Goal: Task Accomplishment & Management: Use online tool/utility

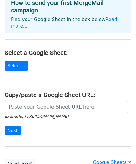
scroll to position [36, 0]
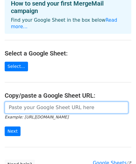
click at [25, 102] on input "url" at bounding box center [66, 108] width 123 height 12
paste input "[URL][DOMAIN_NAME]"
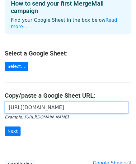
scroll to position [0, 192]
type input "[URL][DOMAIN_NAME]"
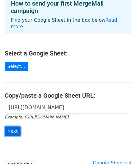
scroll to position [0, 0]
click at [11, 127] on input "Next" at bounding box center [13, 132] width 16 height 10
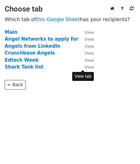
click at [88, 66] on small "View" at bounding box center [89, 67] width 9 height 5
click at [87, 68] on small "View" at bounding box center [89, 67] width 9 height 5
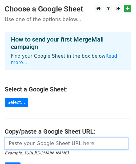
click at [53, 138] on input "url" at bounding box center [66, 144] width 123 height 12
paste input "https://docs.google.com/spreadsheets/d/1psyceZOU7kPAKdri_-yP3PwdKLe-7P9sq2LJ-eD…"
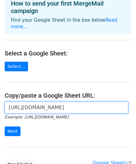
scroll to position [40, 0]
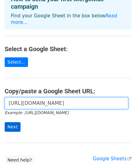
type input "https://docs.google.com/spreadsheets/d/1psyceZOU7kPAKdri_-yP3PwdKLe-7P9sq2LJ-eD…"
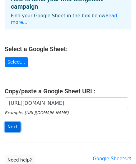
click at [8, 122] on input "Next" at bounding box center [13, 127] width 16 height 10
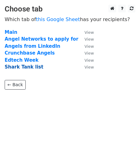
click at [23, 67] on strong "Shark Tank list" at bounding box center [24, 67] width 39 height 6
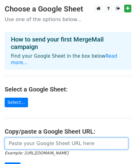
click at [42, 138] on input "url" at bounding box center [66, 144] width 123 height 12
paste input "[URL][DOMAIN_NAME]"
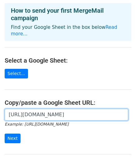
scroll to position [34, 0]
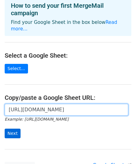
type input "[URL][DOMAIN_NAME]"
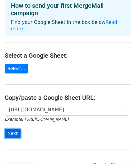
scroll to position [0, 0]
click at [17, 129] on input "Next" at bounding box center [13, 134] width 16 height 10
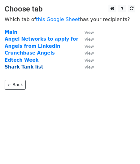
click at [29, 67] on strong "Shark Tank list" at bounding box center [24, 67] width 39 height 6
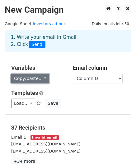
click at [38, 81] on link "Copy/paste..." at bounding box center [30, 79] width 38 height 10
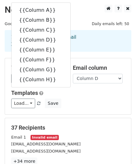
click at [64, 78] on div "Variables Copy/paste... {{Column A}} {{Column B}} {{Column C}} {{Column D}} {{C…" at bounding box center [37, 74] width 61 height 19
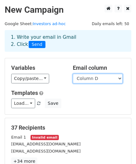
click at [86, 76] on select "Column A Column B Column C Column D Column E Column F Column G Column H" at bounding box center [98, 79] width 50 height 10
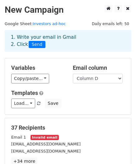
click at [65, 72] on div "Variables Copy/paste... {{Column A}} {{Column B}} {{Column C}} {{Column D}} {{C…" at bounding box center [37, 74] width 61 height 19
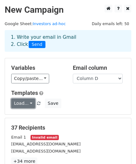
click at [28, 103] on link "Load..." at bounding box center [23, 104] width 24 height 10
click at [34, 114] on h6 "No templates saved" at bounding box center [40, 118] width 58 height 10
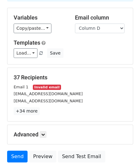
scroll to position [54, 0]
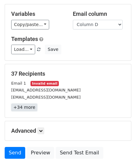
click at [27, 106] on link "+34 more" at bounding box center [24, 108] width 26 height 8
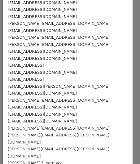
scroll to position [0, 0]
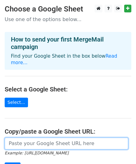
click at [42, 138] on input "url" at bounding box center [66, 144] width 123 height 12
paste input "[URL][DOMAIN_NAME]"
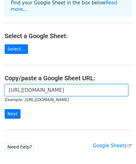
scroll to position [53, 0]
type input "[URL][DOMAIN_NAME]"
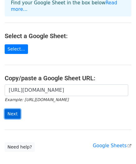
click at [18, 109] on input "Next" at bounding box center [13, 114] width 16 height 10
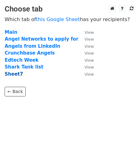
click at [17, 73] on strong "Sheet7" at bounding box center [14, 74] width 18 height 6
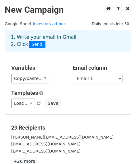
click at [74, 98] on div "Templates Load... No templates saved Save" at bounding box center [68, 99] width 123 height 19
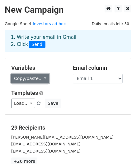
click at [40, 79] on link "Copy/paste..." at bounding box center [30, 79] width 38 height 10
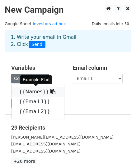
click at [34, 93] on link "{{Names}}" at bounding box center [37, 92] width 52 height 10
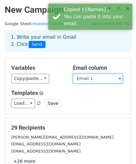
click at [89, 78] on select "Names Email 1 Email 2" at bounding box center [98, 79] width 50 height 10
click at [73, 74] on select "Names Email 1 Email 2" at bounding box center [98, 79] width 50 height 10
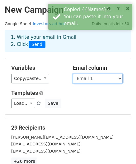
click at [105, 77] on select "Names Email 1 Email 2" at bounding box center [98, 79] width 50 height 10
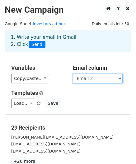
click at [73, 74] on select "Names Email 1 Email 2" at bounding box center [98, 79] width 50 height 10
click at [96, 78] on select "Names Email 1 Email 2" at bounding box center [98, 79] width 50 height 10
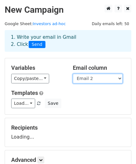
select select "Email 1"
click at [73, 74] on select "Names Email 1 Email 2" at bounding box center [98, 79] width 50 height 10
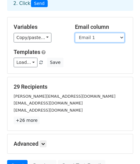
scroll to position [47, 0]
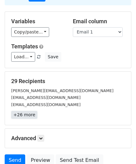
click at [29, 114] on link "+26 more" at bounding box center [24, 115] width 26 height 8
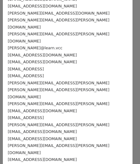
scroll to position [0, 0]
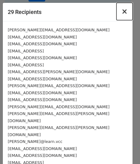
click at [122, 12] on span "×" at bounding box center [125, 11] width 6 height 9
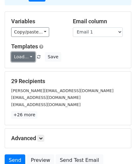
click at [29, 56] on link "Load..." at bounding box center [23, 57] width 24 height 10
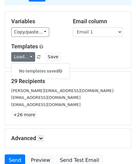
click at [43, 70] on h6 "No templates saved" at bounding box center [40, 71] width 58 height 10
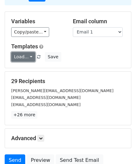
click at [27, 57] on link "Load..." at bounding box center [23, 57] width 24 height 10
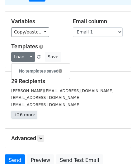
click at [23, 113] on link "+26 more" at bounding box center [24, 115] width 26 height 8
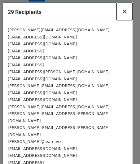
click at [124, 13] on button "×" at bounding box center [125, 11] width 16 height 17
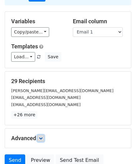
click at [43, 137] on icon at bounding box center [41, 139] width 4 height 4
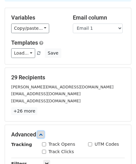
scroll to position [31, 0]
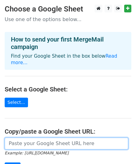
click at [30, 138] on input "url" at bounding box center [66, 144] width 123 height 12
paste input "[URL][DOMAIN_NAME]"
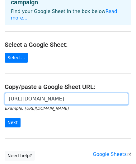
scroll to position [46, 0]
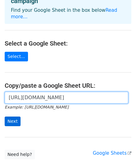
type input "[URL][DOMAIN_NAME]"
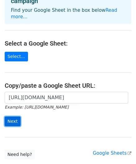
click at [12, 117] on input "Next" at bounding box center [13, 122] width 16 height 10
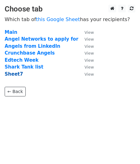
click at [13, 73] on strong "Sheet7" at bounding box center [14, 74] width 18 height 6
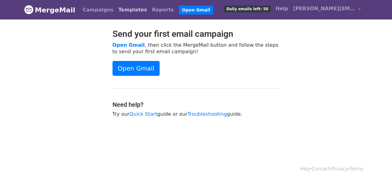
drag, startPoint x: 0, startPoint y: 0, endPoint x: 125, endPoint y: 11, distance: 125.8
click at [125, 11] on link "Templates" at bounding box center [133, 10] width 34 height 12
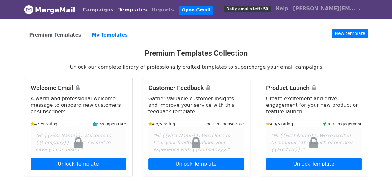
click at [94, 8] on link "Campaigns" at bounding box center [98, 10] width 36 height 12
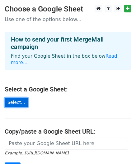
click at [12, 98] on link "Select..." at bounding box center [16, 103] width 23 height 10
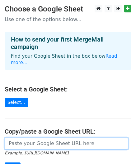
click at [68, 139] on input "url" at bounding box center [66, 144] width 123 height 12
type input "[URL][DOMAIN_NAME]"
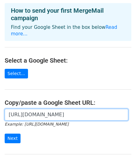
scroll to position [30, 0]
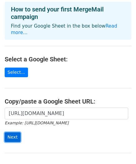
click at [15, 132] on input "Next" at bounding box center [13, 137] width 16 height 10
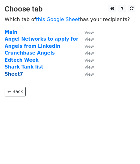
click at [17, 75] on strong "Sheet7" at bounding box center [14, 74] width 18 height 6
click at [16, 75] on strong "Sheet7" at bounding box center [14, 74] width 18 height 6
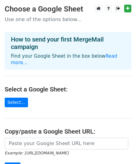
scroll to position [83, 0]
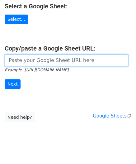
click at [83, 55] on input "url" at bounding box center [66, 61] width 123 height 12
type input "[URL][DOMAIN_NAME]"
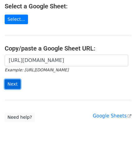
click at [17, 79] on input "Next" at bounding box center [13, 84] width 16 height 10
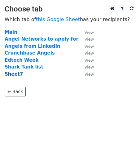
click at [16, 73] on strong "Sheet7" at bounding box center [14, 74] width 18 height 6
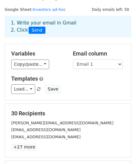
scroll to position [15, 0]
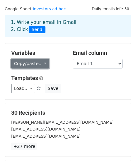
click at [27, 64] on link "Copy/paste..." at bounding box center [30, 64] width 38 height 10
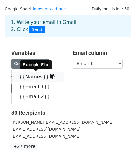
click at [27, 76] on link "{{Names}}" at bounding box center [37, 77] width 52 height 10
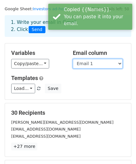
click at [89, 64] on select "Names Email 1 Email 2" at bounding box center [98, 64] width 50 height 10
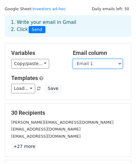
click at [73, 59] on select "Names Email 1 Email 2" at bounding box center [98, 64] width 50 height 10
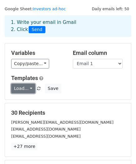
click at [22, 89] on link "Load..." at bounding box center [23, 89] width 24 height 10
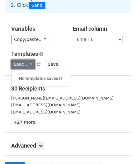
scroll to position [51, 0]
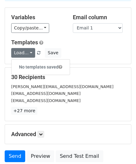
click at [43, 63] on h6 "No templates saved" at bounding box center [40, 67] width 58 height 10
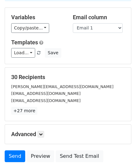
click at [43, 65] on form "Variables Copy/paste... {{Names}} {{Email 1}} {{Email 2}} Email column Names Em…" at bounding box center [68, 86] width 126 height 158
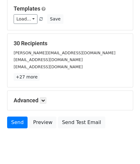
scroll to position [93, 0]
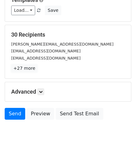
click at [23, 68] on link "+27 more" at bounding box center [24, 69] width 26 height 8
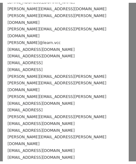
scroll to position [0, 0]
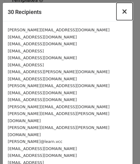
click at [122, 13] on span "×" at bounding box center [125, 11] width 6 height 9
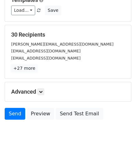
scroll to position [100, 0]
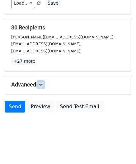
click at [41, 86] on link at bounding box center [40, 84] width 7 height 7
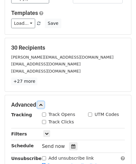
scroll to position [64, 0]
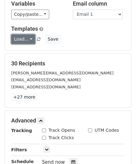
click at [29, 41] on link "Load..." at bounding box center [23, 39] width 24 height 10
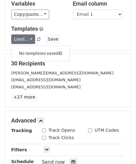
click at [29, 52] on h6 "No templates saved" at bounding box center [40, 53] width 58 height 10
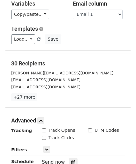
click at [36, 39] on small at bounding box center [38, 39] width 5 height 5
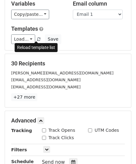
click at [37, 40] on span at bounding box center [38, 40] width 3 height 4
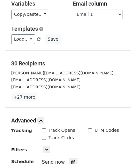
click at [37, 40] on span at bounding box center [38, 40] width 3 height 4
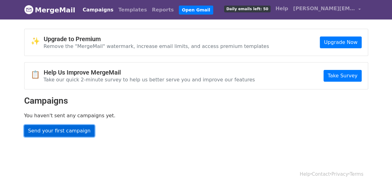
click at [76, 129] on link "Send your first campaign" at bounding box center [59, 131] width 71 height 12
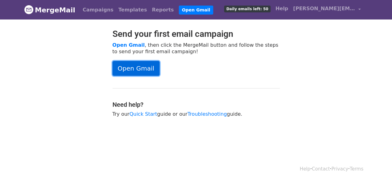
click at [134, 67] on link "Open Gmail" at bounding box center [136, 68] width 47 height 15
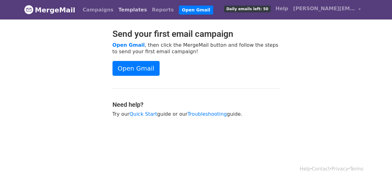
click at [128, 8] on link "Templates" at bounding box center [133, 10] width 34 height 12
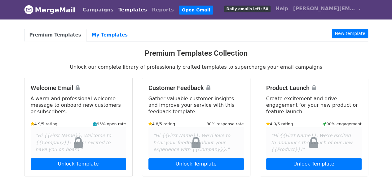
click at [99, 8] on link "Campaigns" at bounding box center [98, 10] width 36 height 12
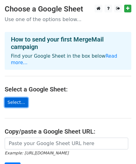
click at [17, 98] on link "Select..." at bounding box center [16, 103] width 23 height 10
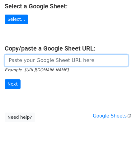
click at [58, 56] on input "url" at bounding box center [66, 61] width 123 height 12
type input "https://docs.google.com/spreadsheets/d/1psyceZOU7kPAKdri_-yP3PwdKLe-7P9sq2LJ-eD…"
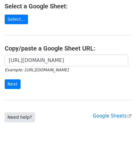
click at [27, 113] on link "Need help?" at bounding box center [20, 118] width 30 height 10
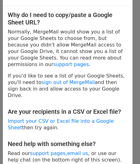
scroll to position [22, 0]
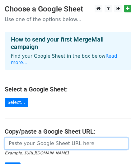
click at [83, 138] on input "url" at bounding box center [66, 144] width 123 height 12
type input "[URL][DOMAIN_NAME]"
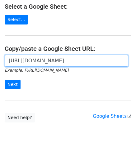
scroll to position [83, 0]
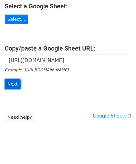
click at [12, 79] on input "Next" at bounding box center [13, 84] width 16 height 10
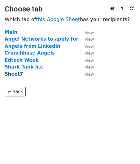
click at [16, 76] on strong "Sheet7" at bounding box center [14, 74] width 18 height 6
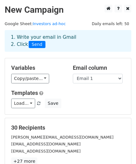
scroll to position [100, 0]
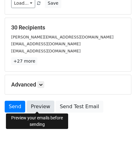
click at [40, 107] on link "Preview" at bounding box center [40, 107] width 27 height 12
click at [33, 108] on link "Preview" at bounding box center [40, 107] width 27 height 12
click at [39, 104] on link "Preview" at bounding box center [40, 107] width 27 height 12
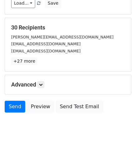
drag, startPoint x: 134, startPoint y: 87, endPoint x: 135, endPoint y: 78, distance: 8.4
click at [135, 78] on main "New Campaign Daily emails left: 50 Google Sheet: Investors ad-hoc 1. Write your…" at bounding box center [68, 9] width 136 height 211
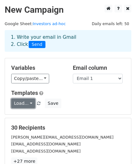
click at [24, 102] on link "Load..." at bounding box center [23, 104] width 24 height 10
click at [38, 103] on span "Load... No templates saved" at bounding box center [28, 104] width 34 height 6
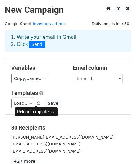
click at [38, 103] on link at bounding box center [38, 103] width 5 height 5
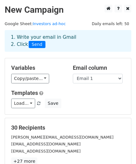
scroll to position [100, 0]
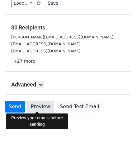
click at [37, 105] on link "Preview" at bounding box center [40, 107] width 27 height 12
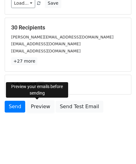
scroll to position [0, 0]
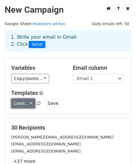
click at [28, 103] on link "Load..." at bounding box center [23, 104] width 24 height 10
click at [31, 114] on h6 "No templates saved" at bounding box center [40, 118] width 58 height 10
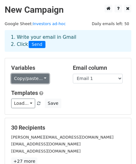
click at [35, 79] on link "Copy/paste..." at bounding box center [30, 79] width 38 height 10
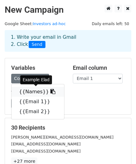
click at [32, 92] on link "{{Names}}" at bounding box center [37, 92] width 52 height 10
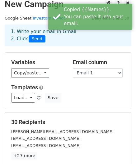
scroll to position [100, 0]
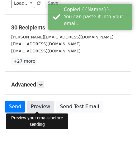
click at [35, 104] on link "Preview" at bounding box center [40, 107] width 27 height 12
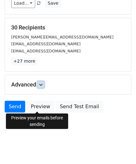
click at [40, 83] on icon at bounding box center [41, 85] width 4 height 4
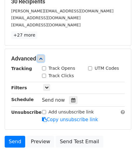
scroll to position [110, 0]
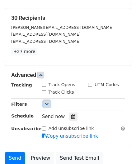
click at [44, 102] on link at bounding box center [46, 104] width 7 height 7
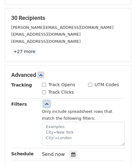
click at [44, 102] on link at bounding box center [46, 104] width 7 height 7
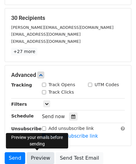
click at [43, 156] on link "Preview" at bounding box center [40, 158] width 27 height 12
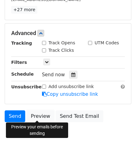
scroll to position [161, 0]
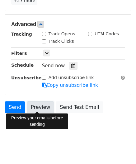
click at [36, 106] on link "Preview" at bounding box center [40, 107] width 27 height 12
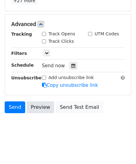
click at [36, 106] on link "Preview" at bounding box center [40, 107] width 27 height 12
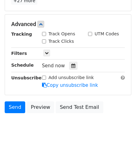
click at [42, 32] on input "Track Opens" at bounding box center [44, 34] width 4 height 4
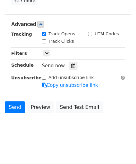
click at [42, 32] on input "Track Opens" at bounding box center [44, 34] width 4 height 4
checkbox input "false"
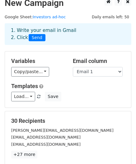
scroll to position [3, 0]
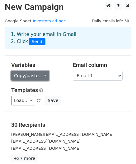
click at [43, 78] on link "Copy/paste..." at bounding box center [30, 76] width 38 height 10
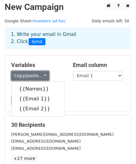
click at [32, 75] on link "Copy/paste..." at bounding box center [30, 76] width 38 height 10
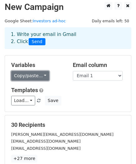
click at [32, 75] on link "Copy/paste..." at bounding box center [30, 76] width 38 height 10
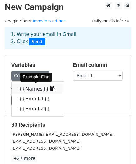
click at [31, 91] on link "{{Names}}" at bounding box center [37, 89] width 52 height 10
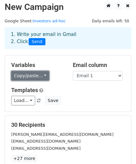
click at [37, 75] on link "Copy/paste..." at bounding box center [30, 76] width 38 height 10
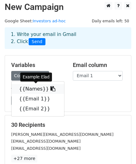
click at [50, 89] on icon at bounding box center [52, 88] width 5 height 5
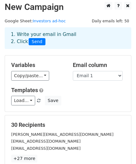
scroll to position [161, 0]
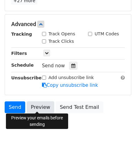
click at [38, 106] on link "Preview" at bounding box center [40, 107] width 27 height 12
click at [37, 110] on link "Preview" at bounding box center [40, 107] width 27 height 12
click at [43, 102] on link "Preview" at bounding box center [40, 107] width 27 height 12
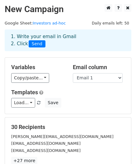
scroll to position [0, 0]
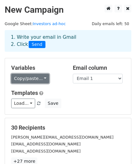
click at [42, 79] on link "Copy/paste..." at bounding box center [30, 79] width 38 height 10
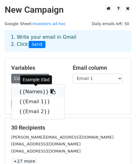
click at [50, 92] on icon at bounding box center [52, 91] width 5 height 5
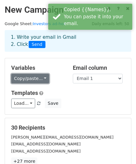
click at [41, 77] on link "Copy/paste..." at bounding box center [30, 79] width 38 height 10
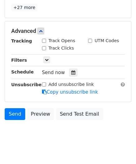
scroll to position [161, 0]
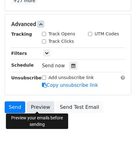
click at [40, 109] on link "Preview" at bounding box center [40, 107] width 27 height 12
click at [35, 107] on link "Preview" at bounding box center [40, 107] width 27 height 12
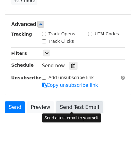
click at [79, 105] on link "Send Test Email" at bounding box center [79, 107] width 47 height 12
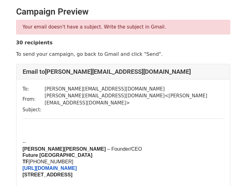
click at [78, 125] on div at bounding box center [123, 128] width 201 height 7
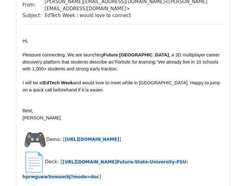
scroll to position [1010, 0]
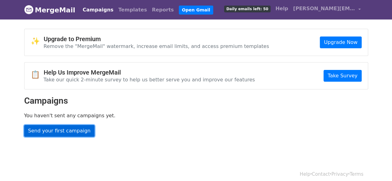
click at [76, 127] on link "Send your first campaign" at bounding box center [59, 131] width 71 height 12
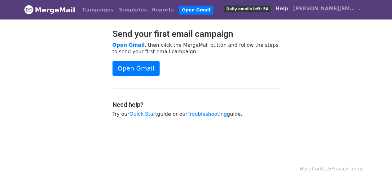
click at [287, 10] on link "Help" at bounding box center [282, 8] width 18 height 12
click at [231, 59] on div "Send your first email campaign Open Gmail , then click the MergeMail button and…" at bounding box center [196, 76] width 177 height 95
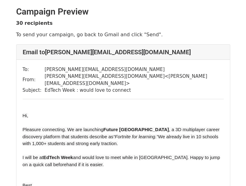
click at [26, 113] on span "Hi," at bounding box center [26, 115] width 6 height 5
click at [45, 119] on div at bounding box center [123, 122] width 201 height 7
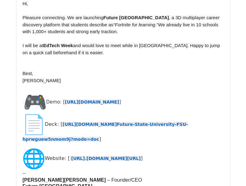
scroll to position [326, 0]
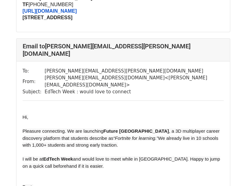
scroll to position [3583, 0]
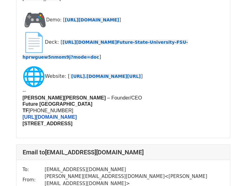
scroll to position [651, 0]
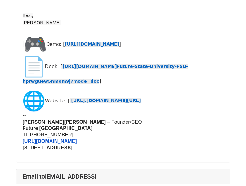
scroll to position [811, 0]
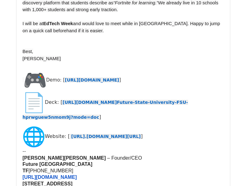
scroll to position [1475, 0]
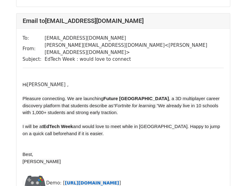
scroll to position [814, 0]
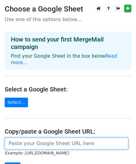
click at [77, 140] on input "url" at bounding box center [66, 144] width 123 height 12
type input "[URL][DOMAIN_NAME]"
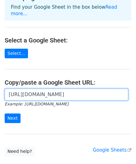
scroll to position [55, 0]
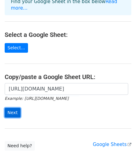
click at [9, 108] on input "Next" at bounding box center [13, 113] width 16 height 10
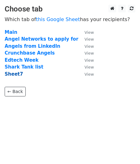
click at [14, 74] on strong "Sheet7" at bounding box center [14, 74] width 18 height 6
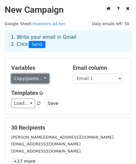
click at [23, 80] on link "Copy/paste..." at bounding box center [30, 79] width 38 height 10
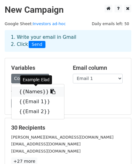
click at [23, 92] on link "{{Names}}" at bounding box center [37, 92] width 52 height 10
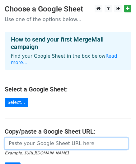
click at [62, 138] on input "url" at bounding box center [66, 144] width 123 height 12
type input "[URL][DOMAIN_NAME]"
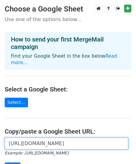
scroll to position [83, 0]
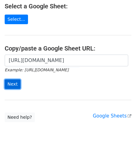
click at [12, 79] on input "Next" at bounding box center [13, 84] width 16 height 10
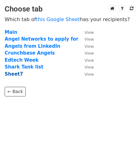
click at [12, 74] on strong "Sheet7" at bounding box center [14, 74] width 18 height 6
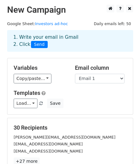
scroll to position [100, 0]
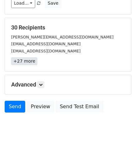
click at [28, 62] on link "+27 more" at bounding box center [24, 61] width 26 height 8
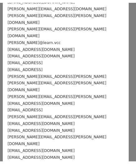
scroll to position [0, 0]
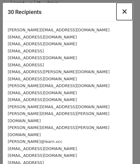
click at [122, 11] on span "×" at bounding box center [125, 11] width 6 height 9
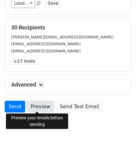
click at [42, 107] on link "Preview" at bounding box center [40, 107] width 27 height 12
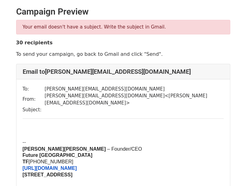
click at [27, 117] on div "To: [PERSON_NAME][EMAIL_ADDRESS][DOMAIN_NAME] From: [PERSON_NAME][EMAIL_ADDRESS…" at bounding box center [122, 134] width 213 height 110
click at [32, 125] on div at bounding box center [123, 128] width 201 height 7
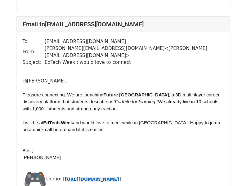
scroll to position [8433, 0]
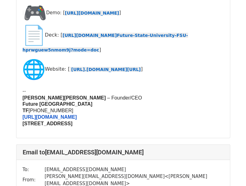
scroll to position [651, 0]
